Goal: Task Accomplishment & Management: Use online tool/utility

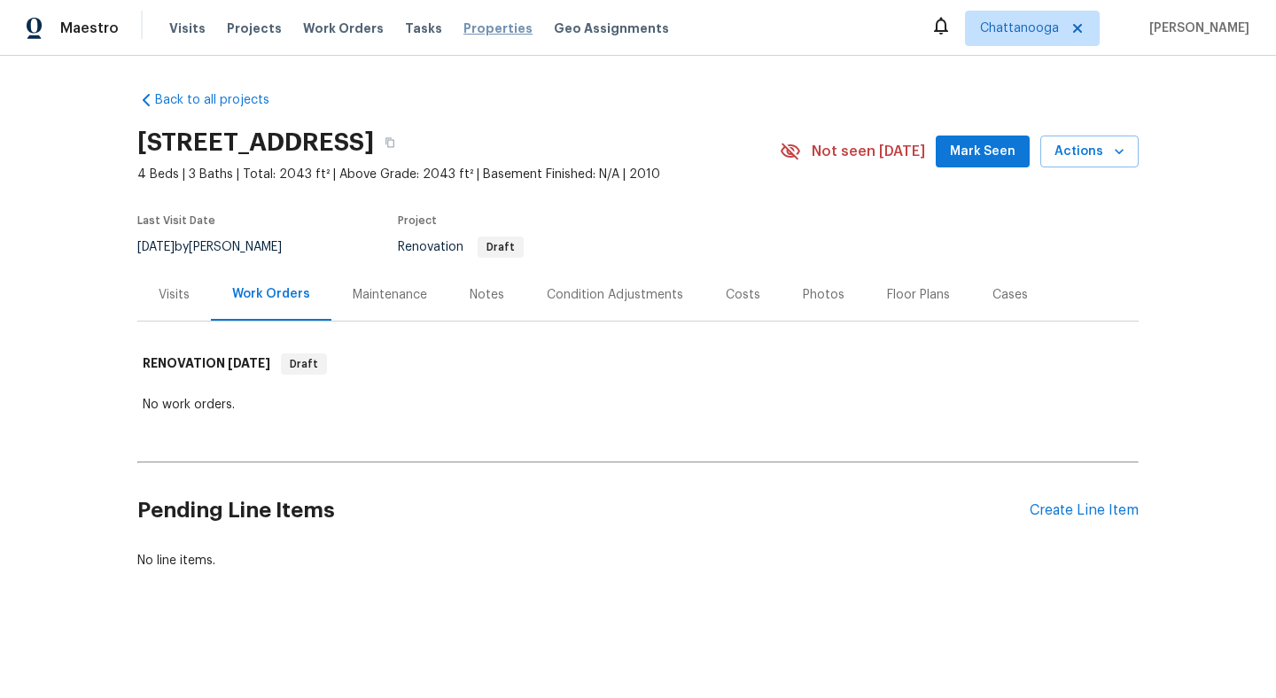
click at [469, 24] on span "Properties" at bounding box center [498, 28] width 69 height 18
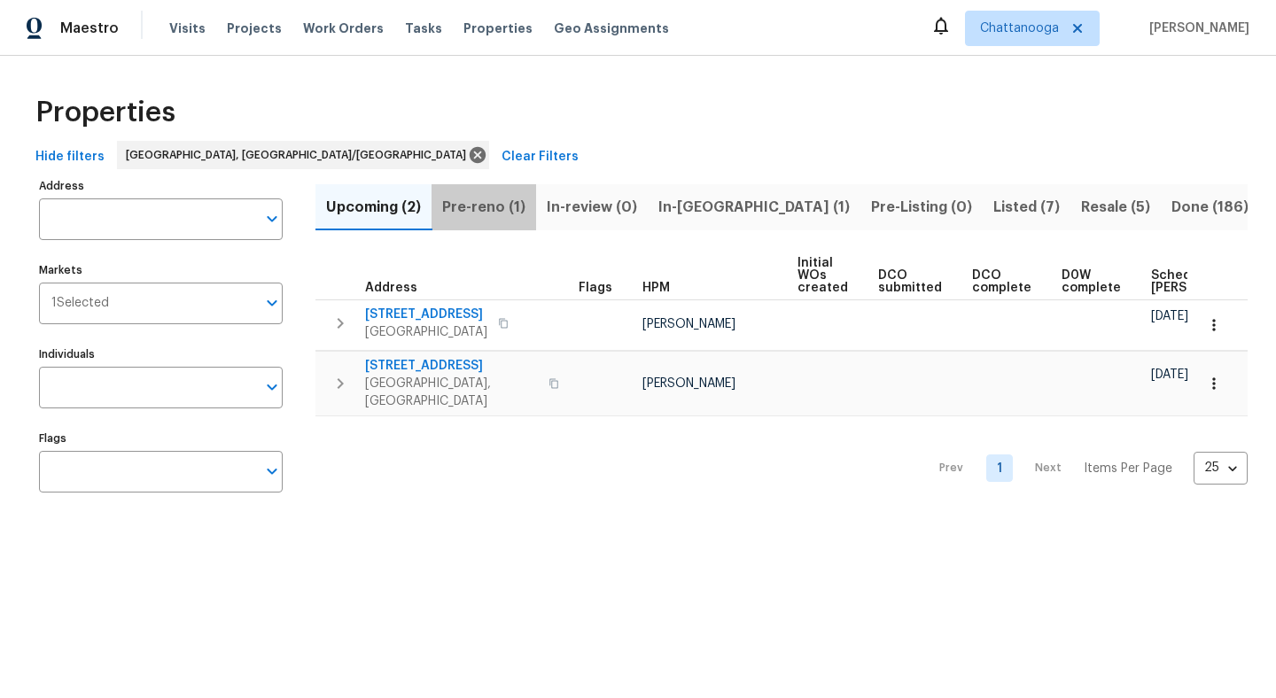
click at [509, 207] on span "Pre-reno (1)" at bounding box center [483, 207] width 83 height 25
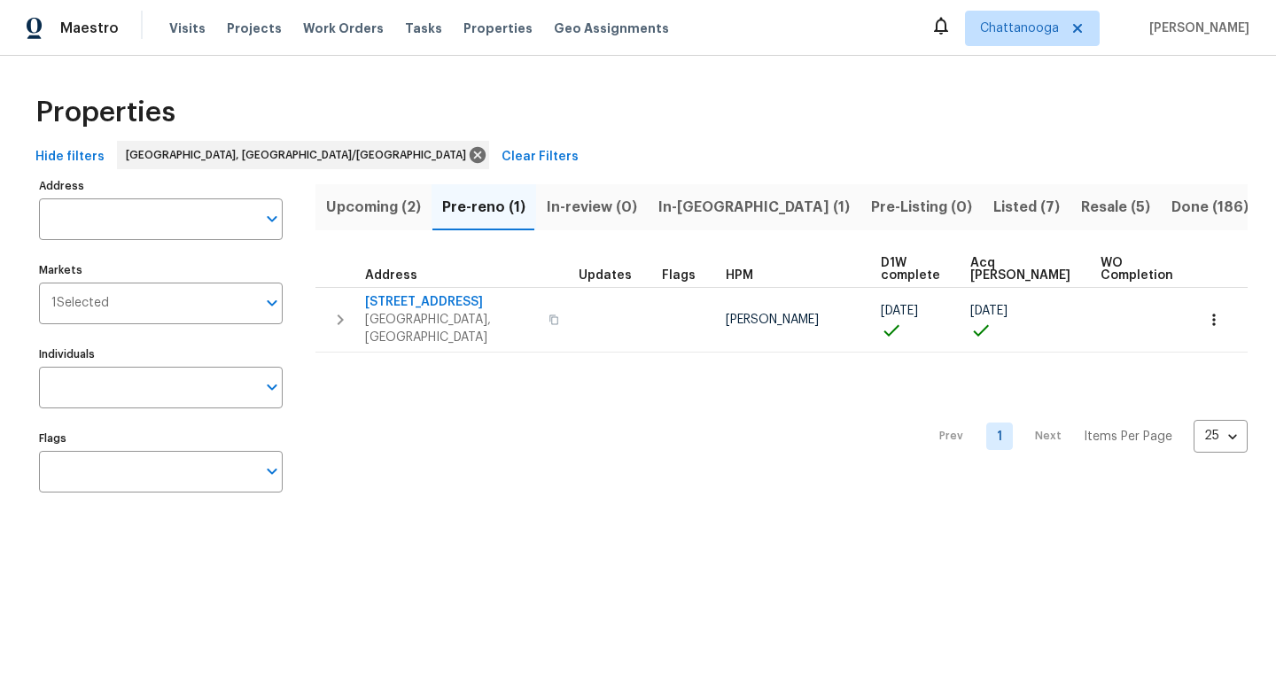
click at [705, 206] on span "In-reno (1)" at bounding box center [753, 207] width 191 height 25
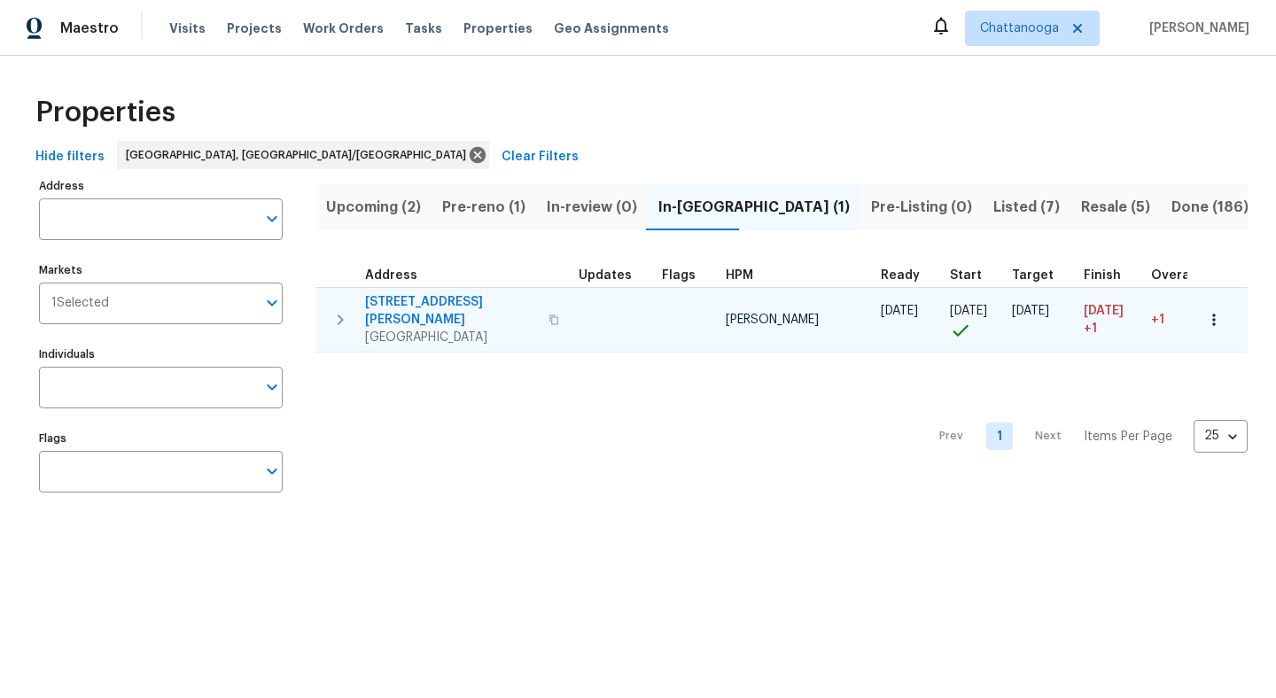
click at [439, 302] on span "4519 Peckinpaugh Dr" at bounding box center [451, 310] width 173 height 35
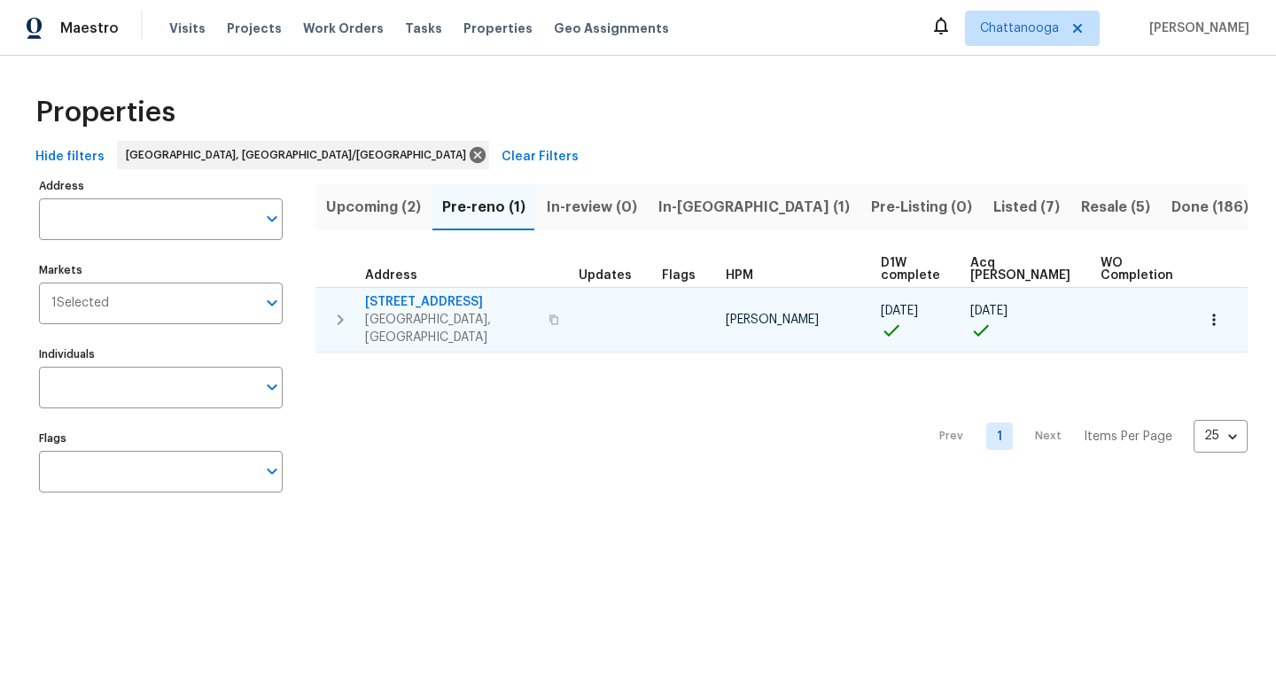
click at [447, 304] on span "[STREET_ADDRESS]" at bounding box center [451, 302] width 173 height 18
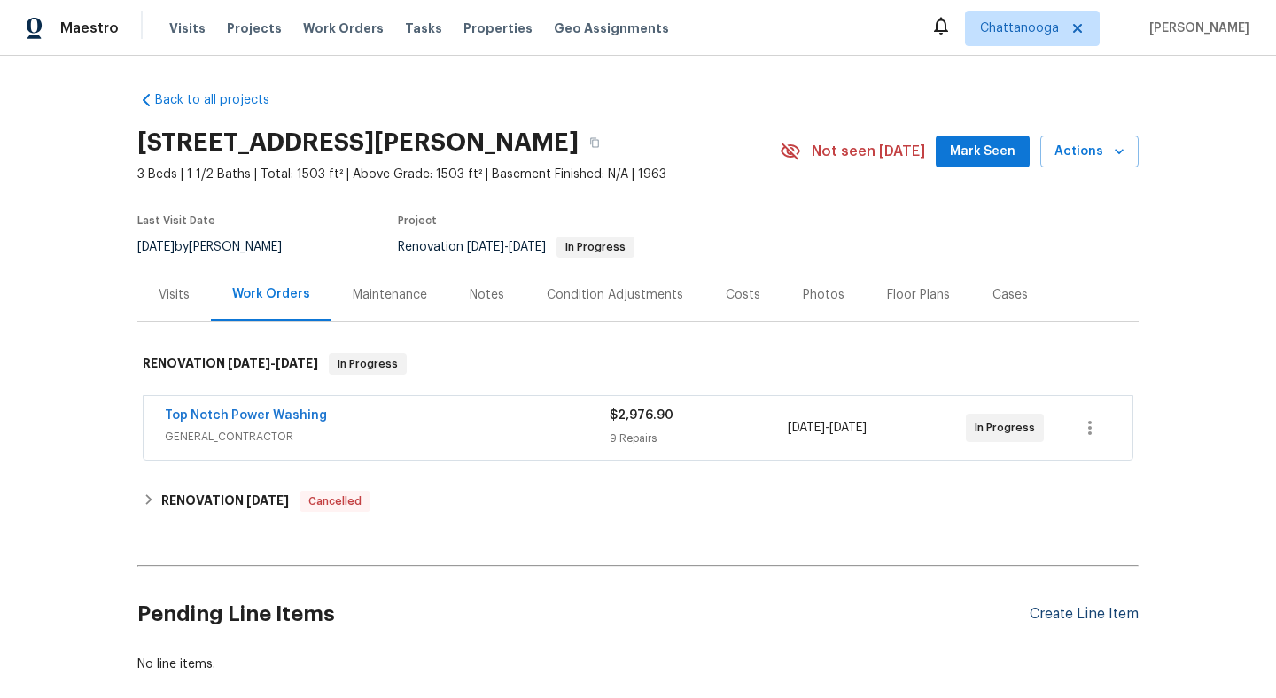
click at [1093, 615] on div "Create Line Item" at bounding box center [1084, 614] width 109 height 17
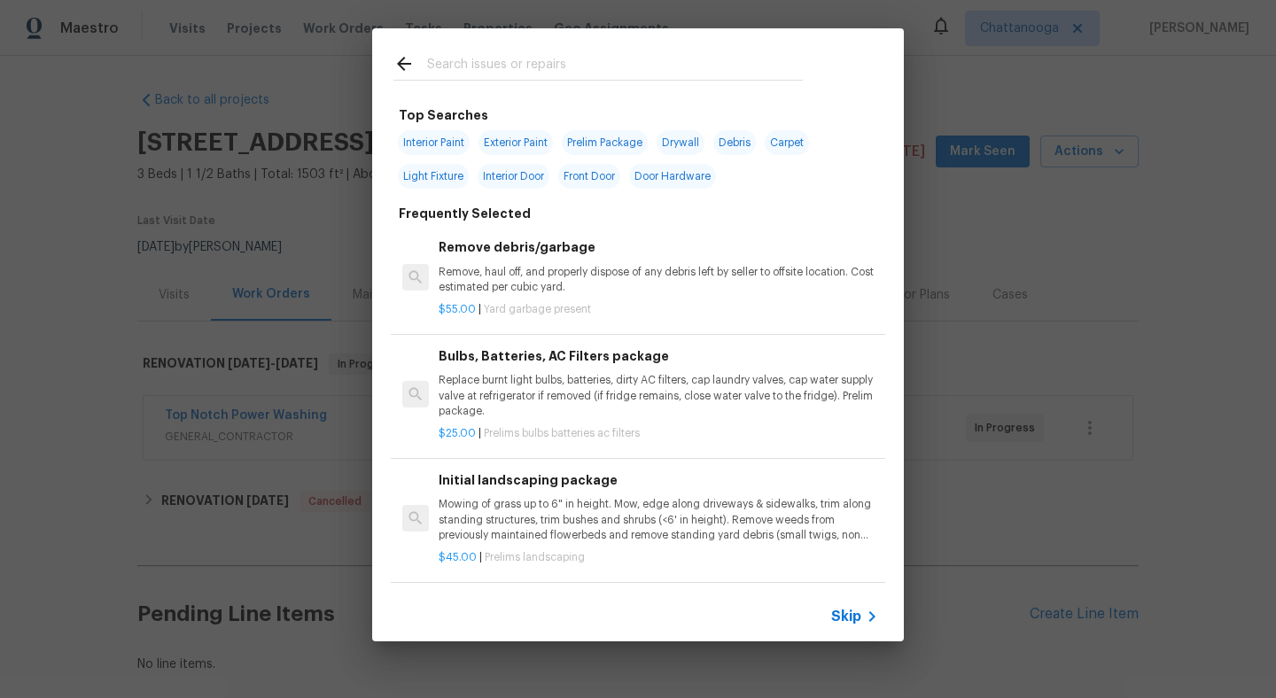
click at [497, 61] on input "text" at bounding box center [615, 66] width 376 height 27
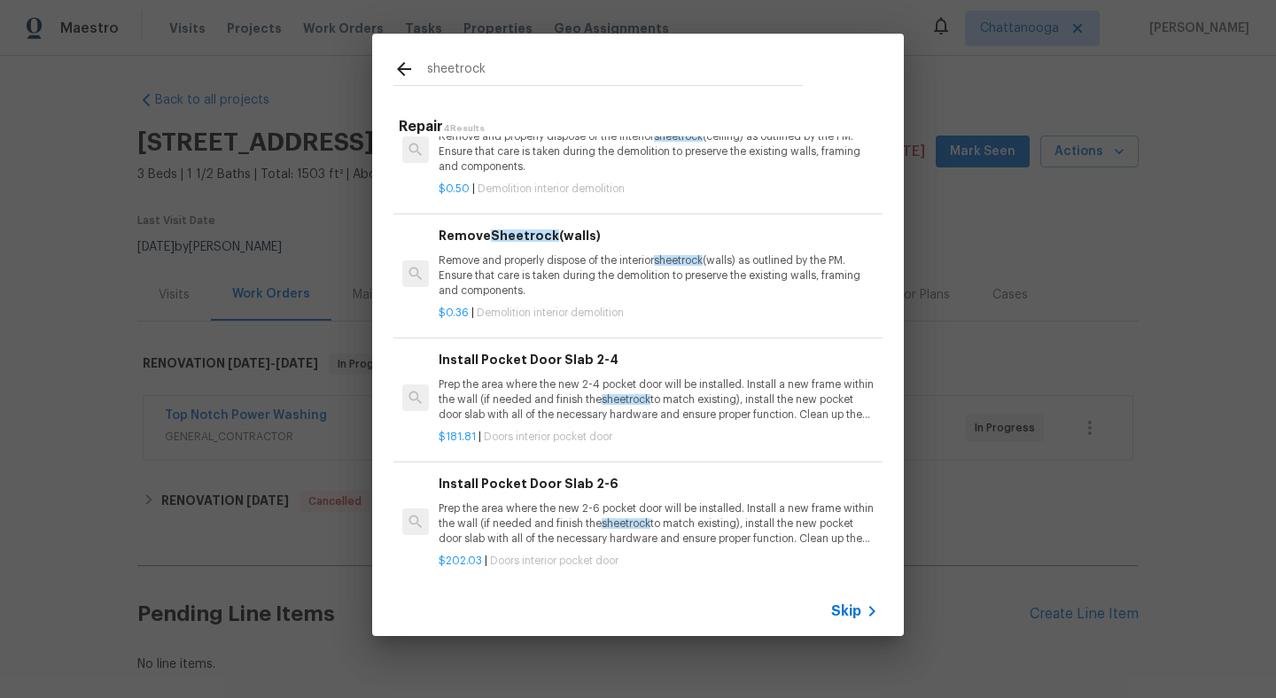
scroll to position [56, 0]
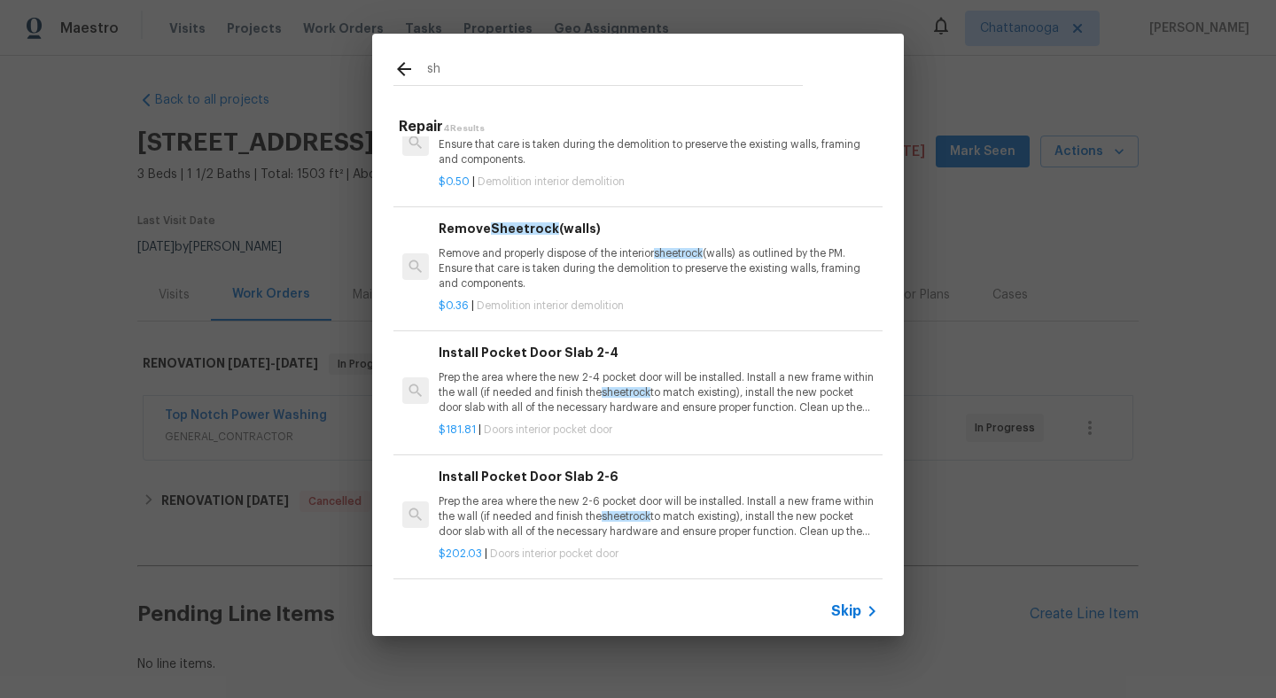
type input "s"
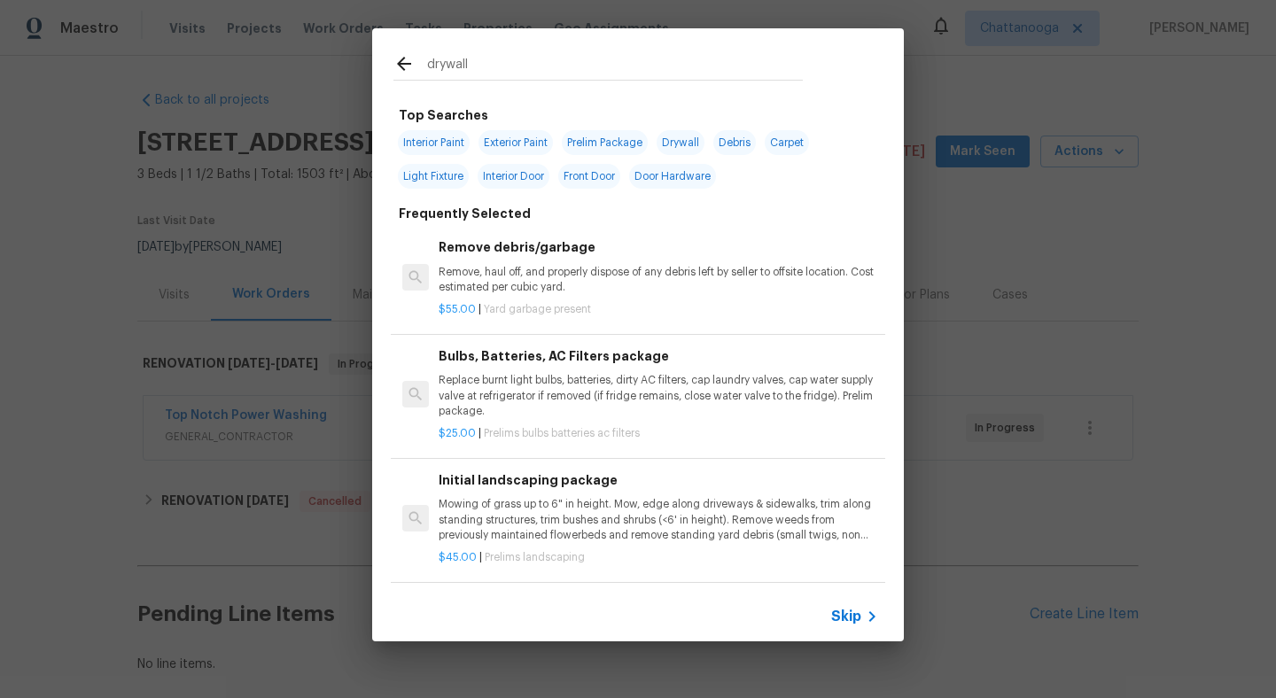
type input "drywall"
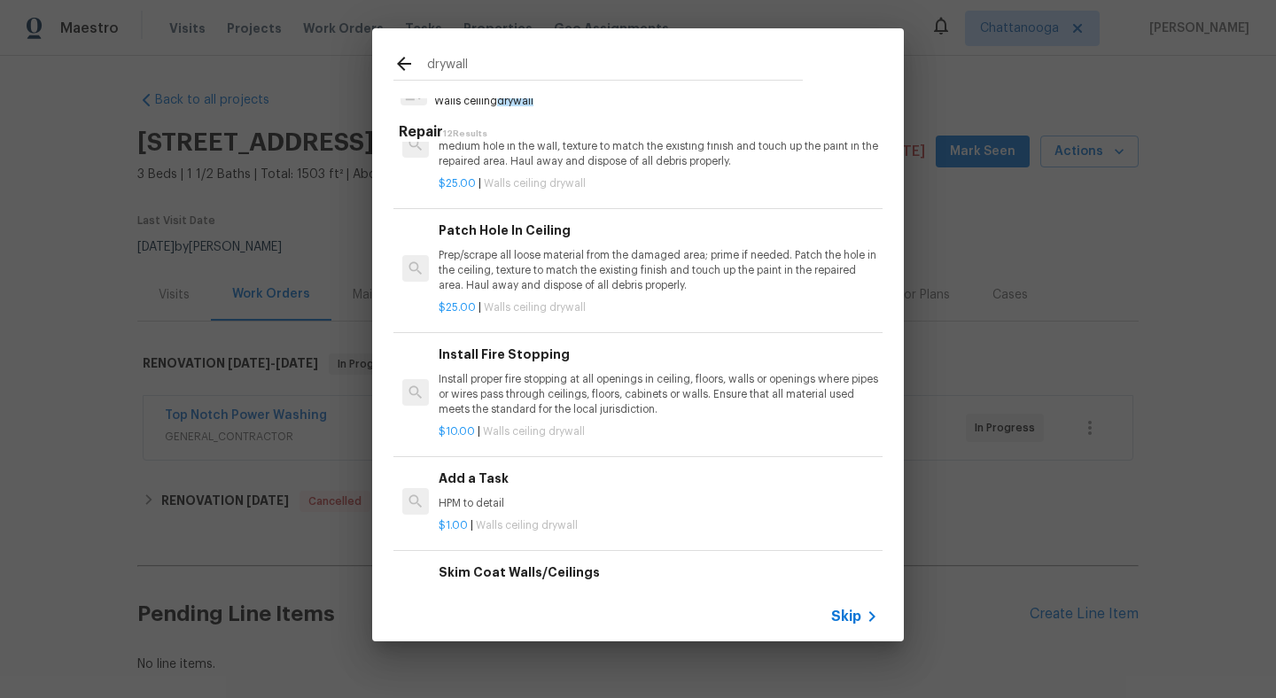
scroll to position [0, 0]
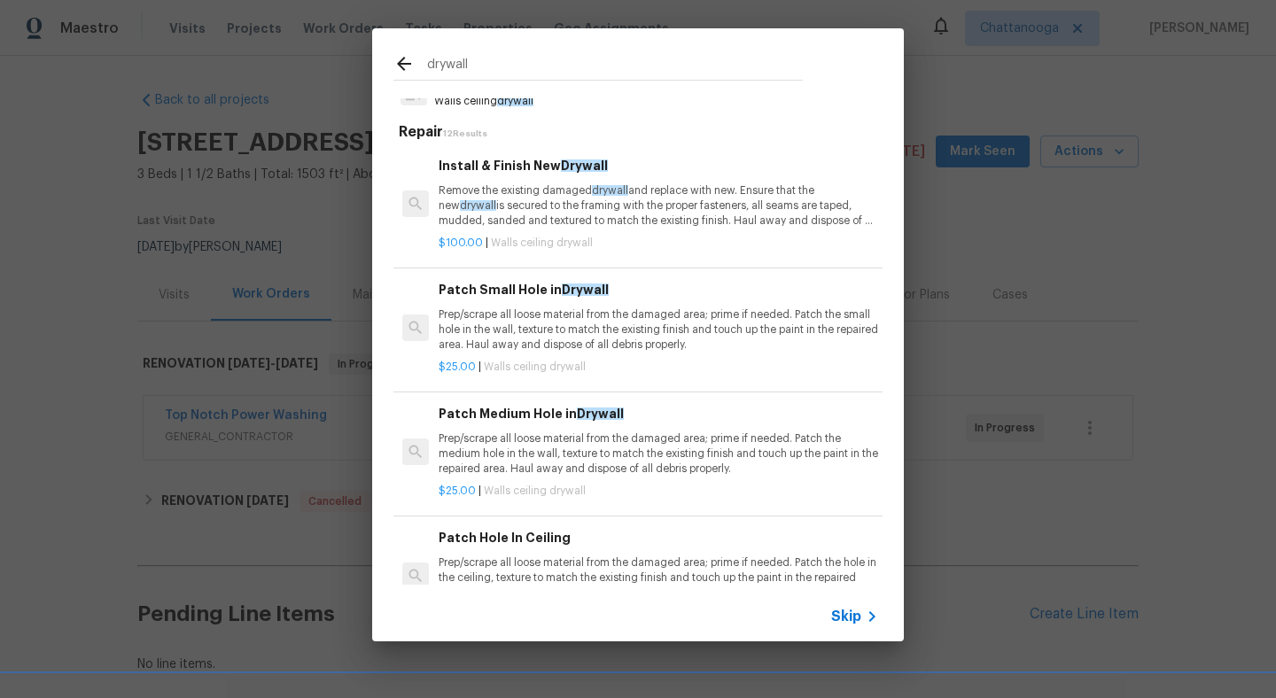
click at [401, 66] on icon at bounding box center [404, 64] width 14 height 14
